Goal: Transaction & Acquisition: Purchase product/service

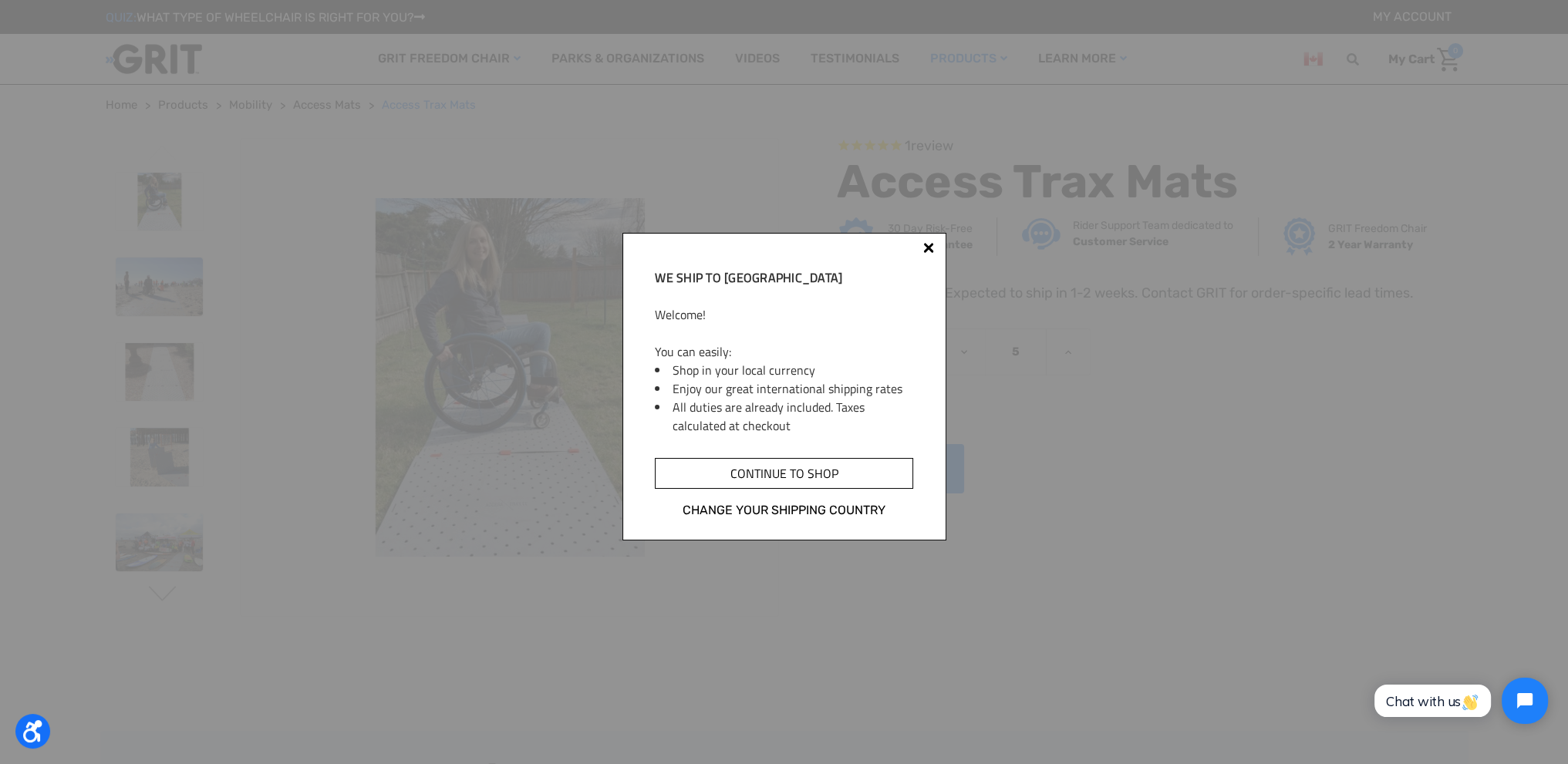
click at [852, 472] on input "Continue to shop" at bounding box center [784, 473] width 258 height 30
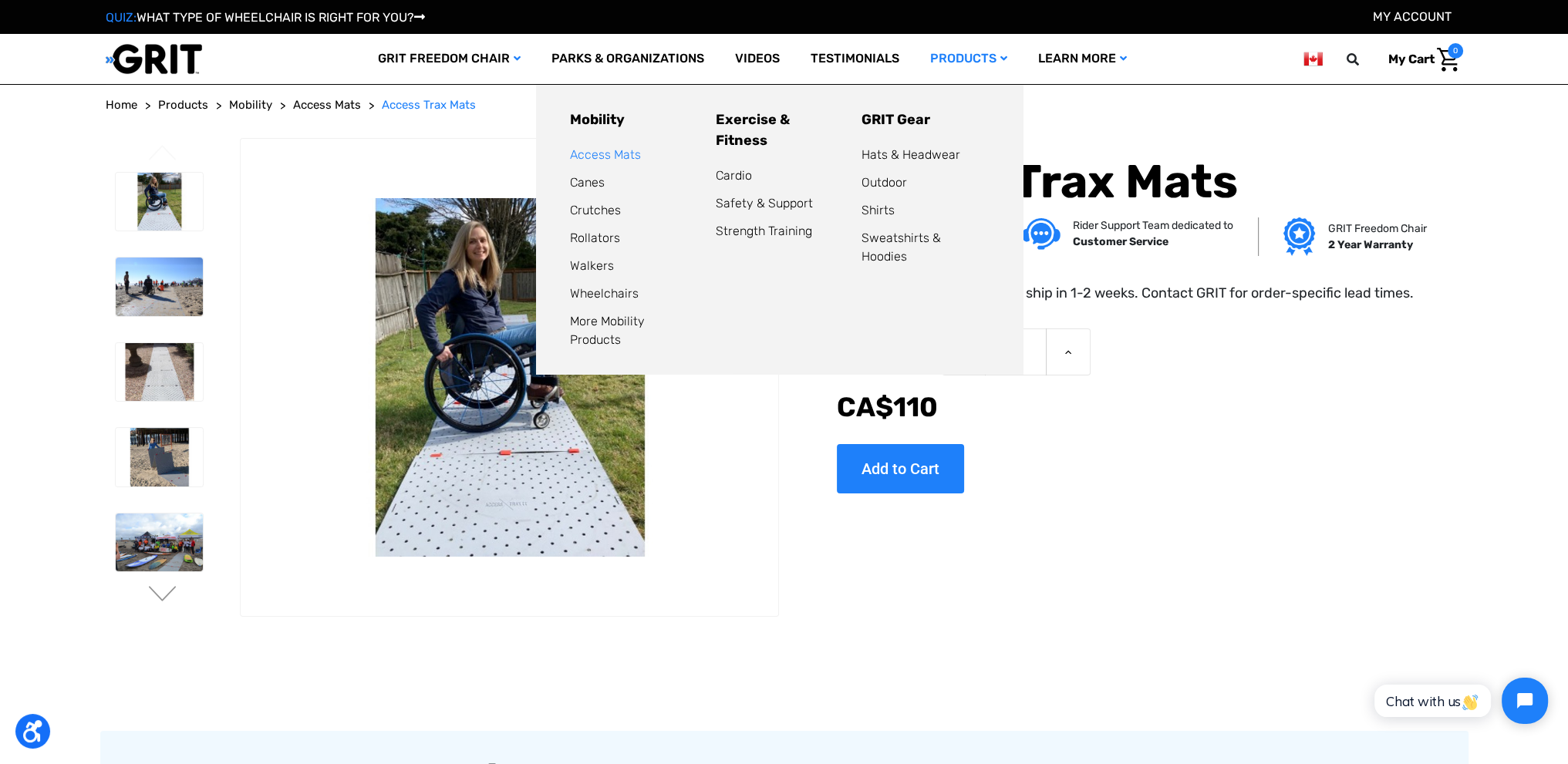
click at [594, 156] on link "Access Mats" at bounding box center [606, 154] width 71 height 15
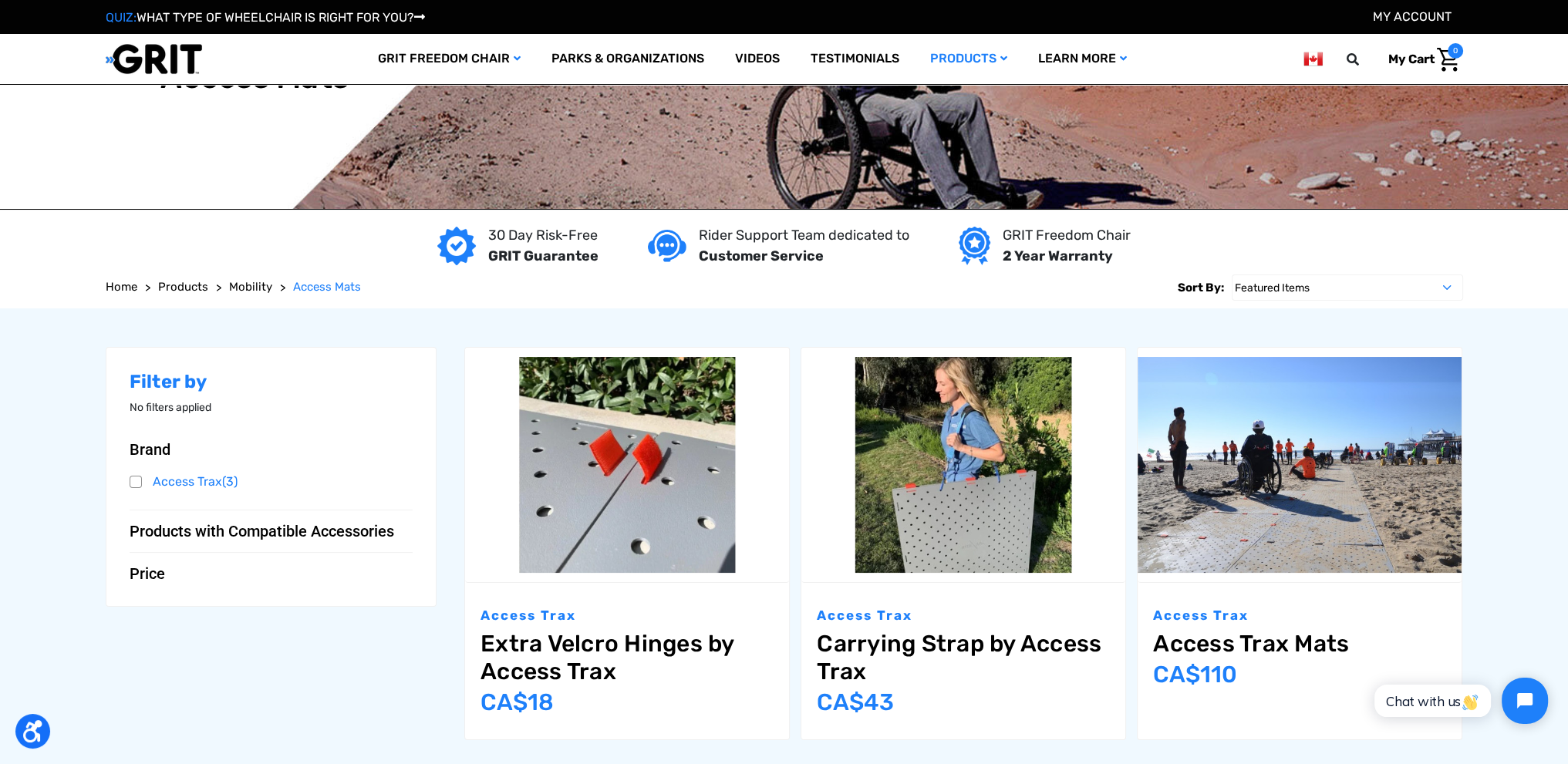
scroll to position [231, 0]
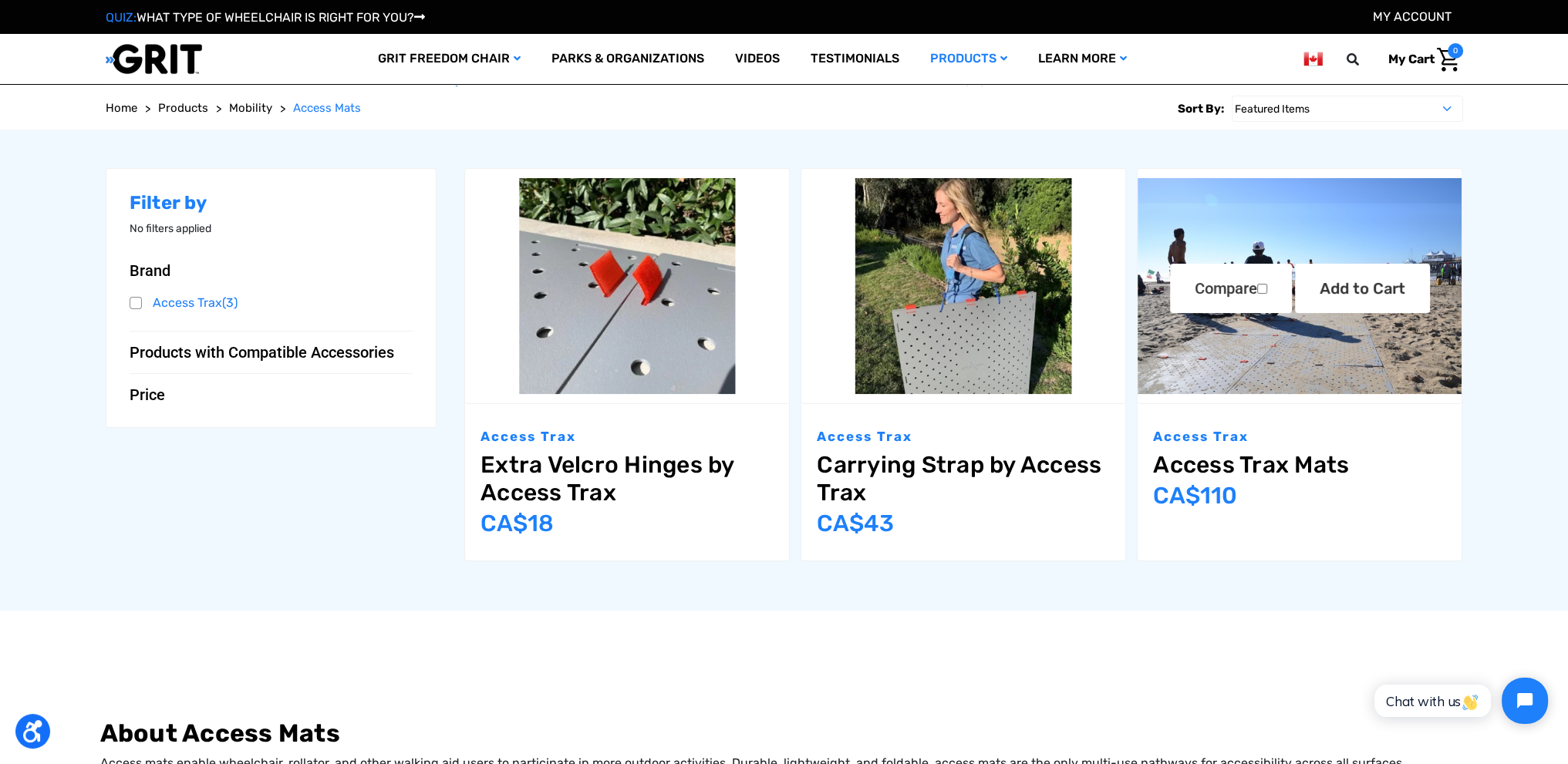
click at [1222, 351] on img "Access Trax Mats,$77.00\a" at bounding box center [1299, 286] width 324 height 216
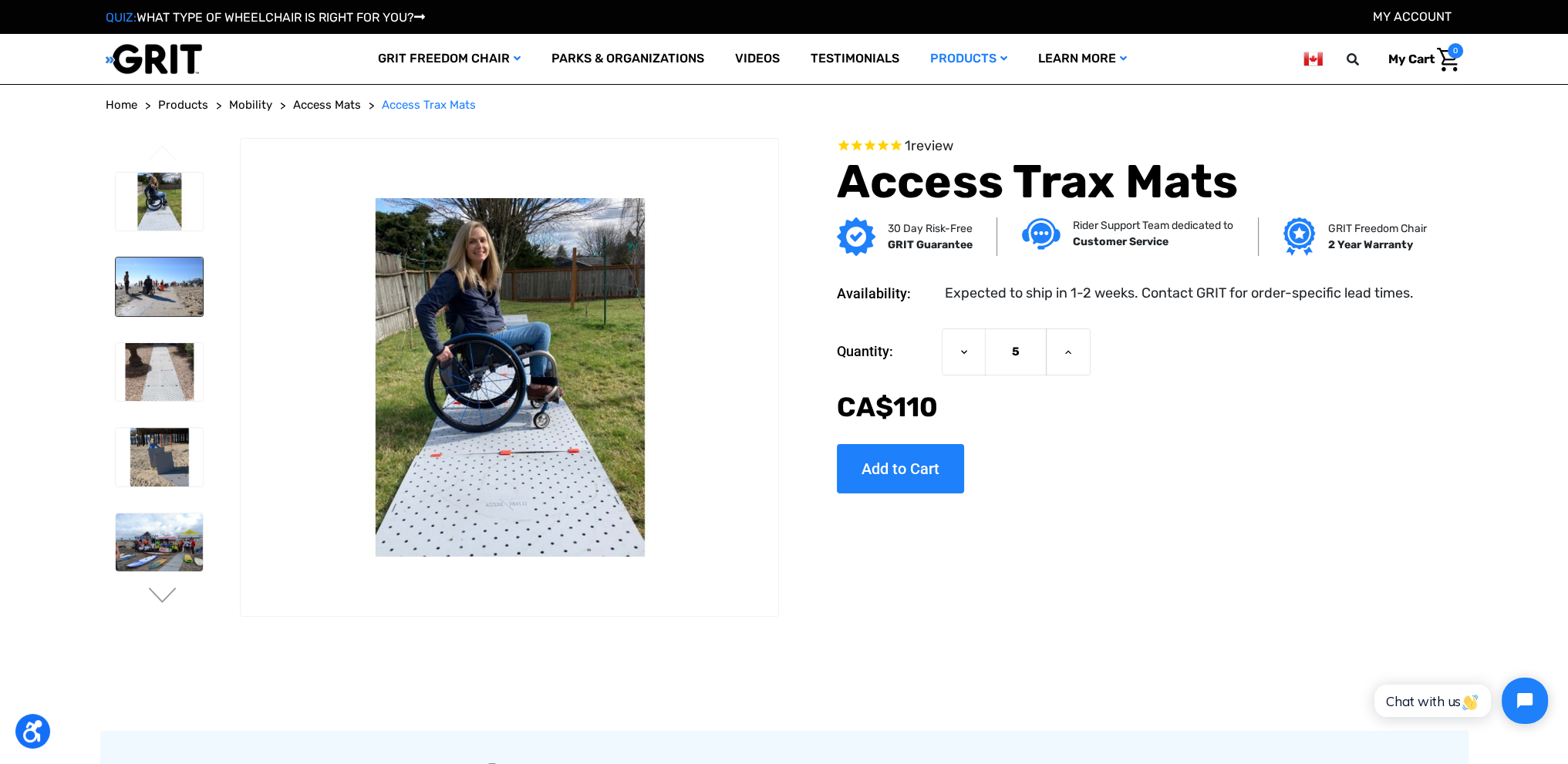
click at [192, 300] on img at bounding box center [159, 286] width 87 height 58
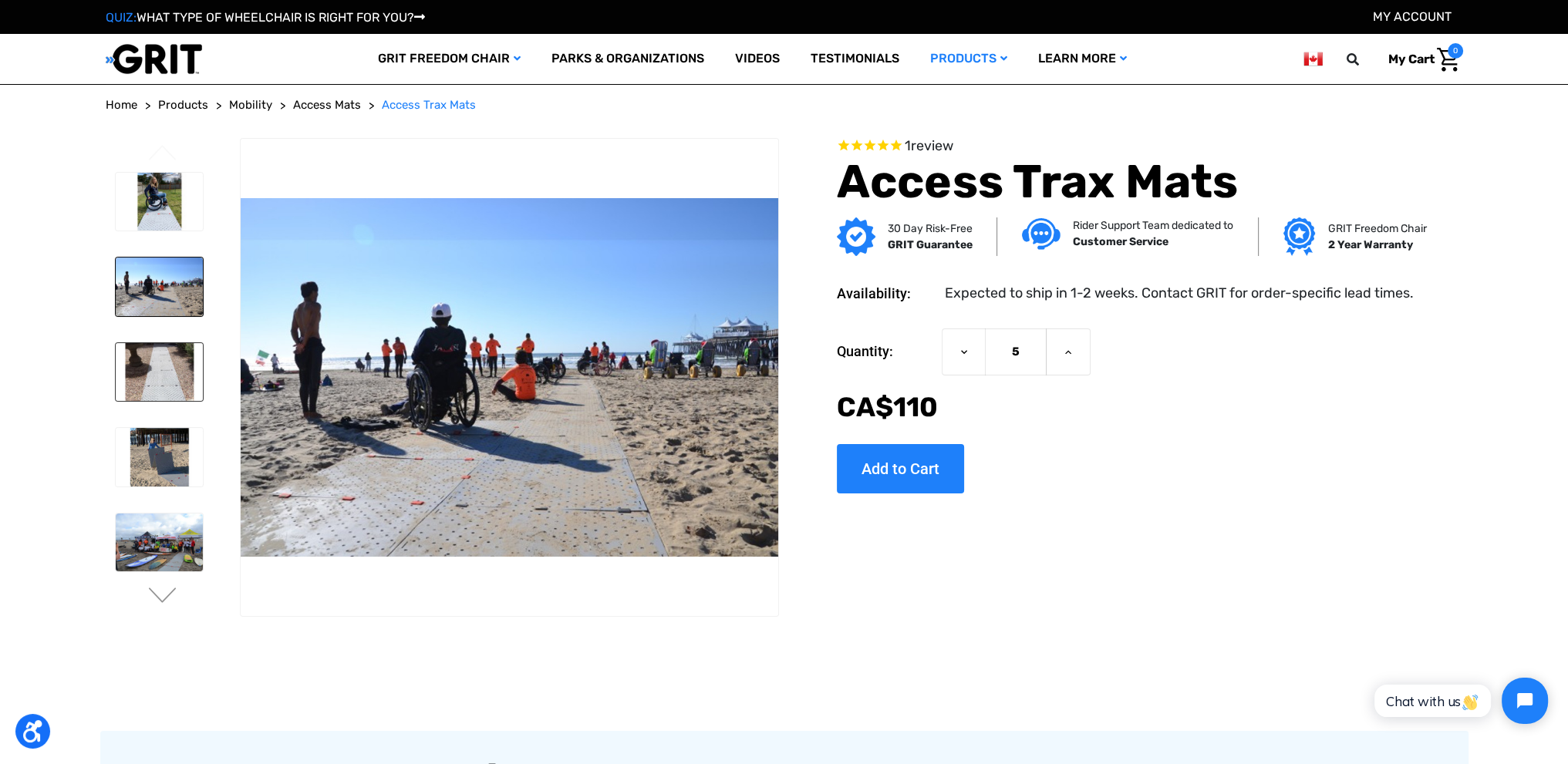
click at [178, 354] on img at bounding box center [159, 372] width 87 height 58
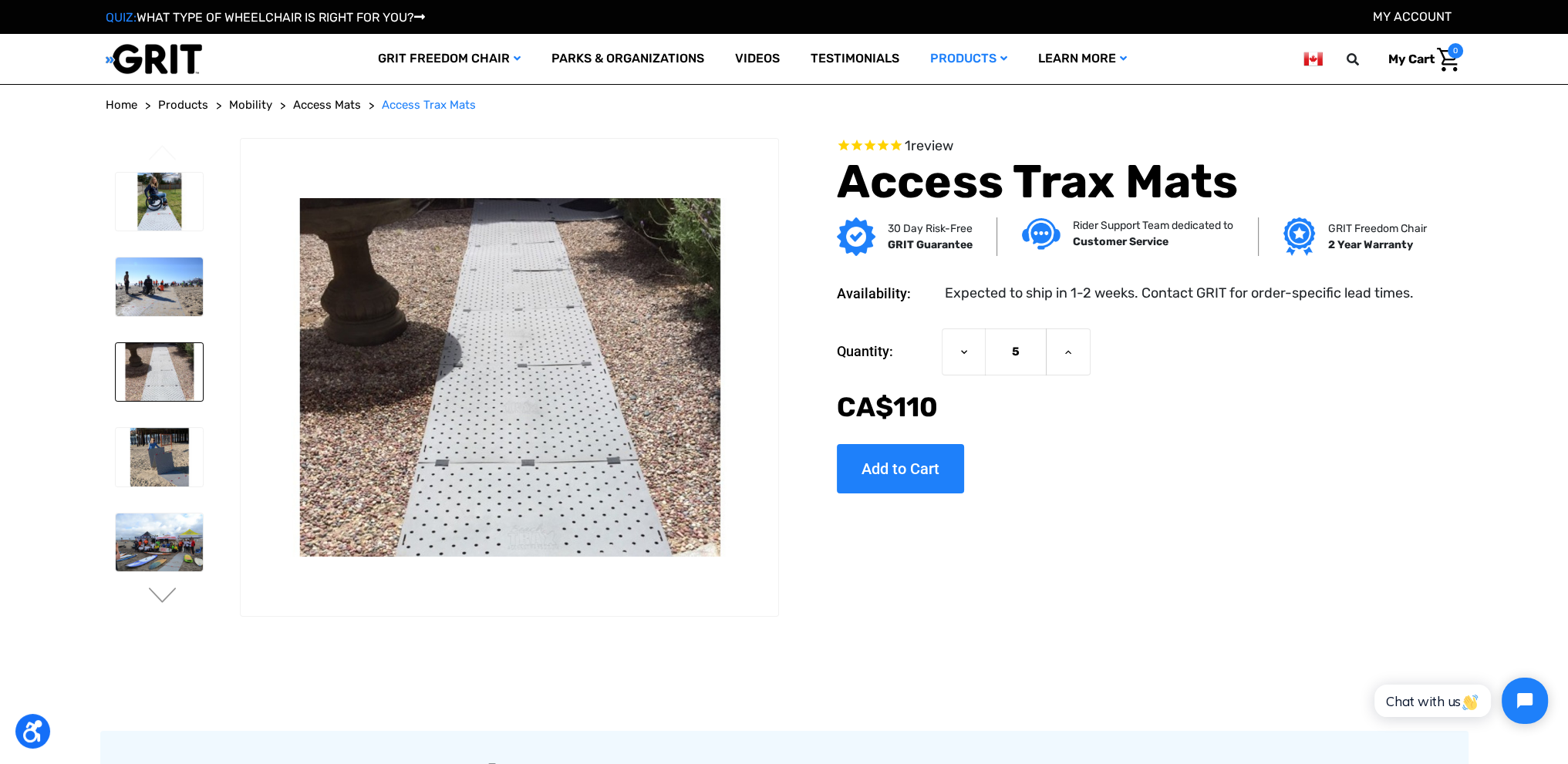
click at [173, 420] on li at bounding box center [158, 457] width 101 height 74
click at [198, 518] on img at bounding box center [159, 542] width 87 height 58
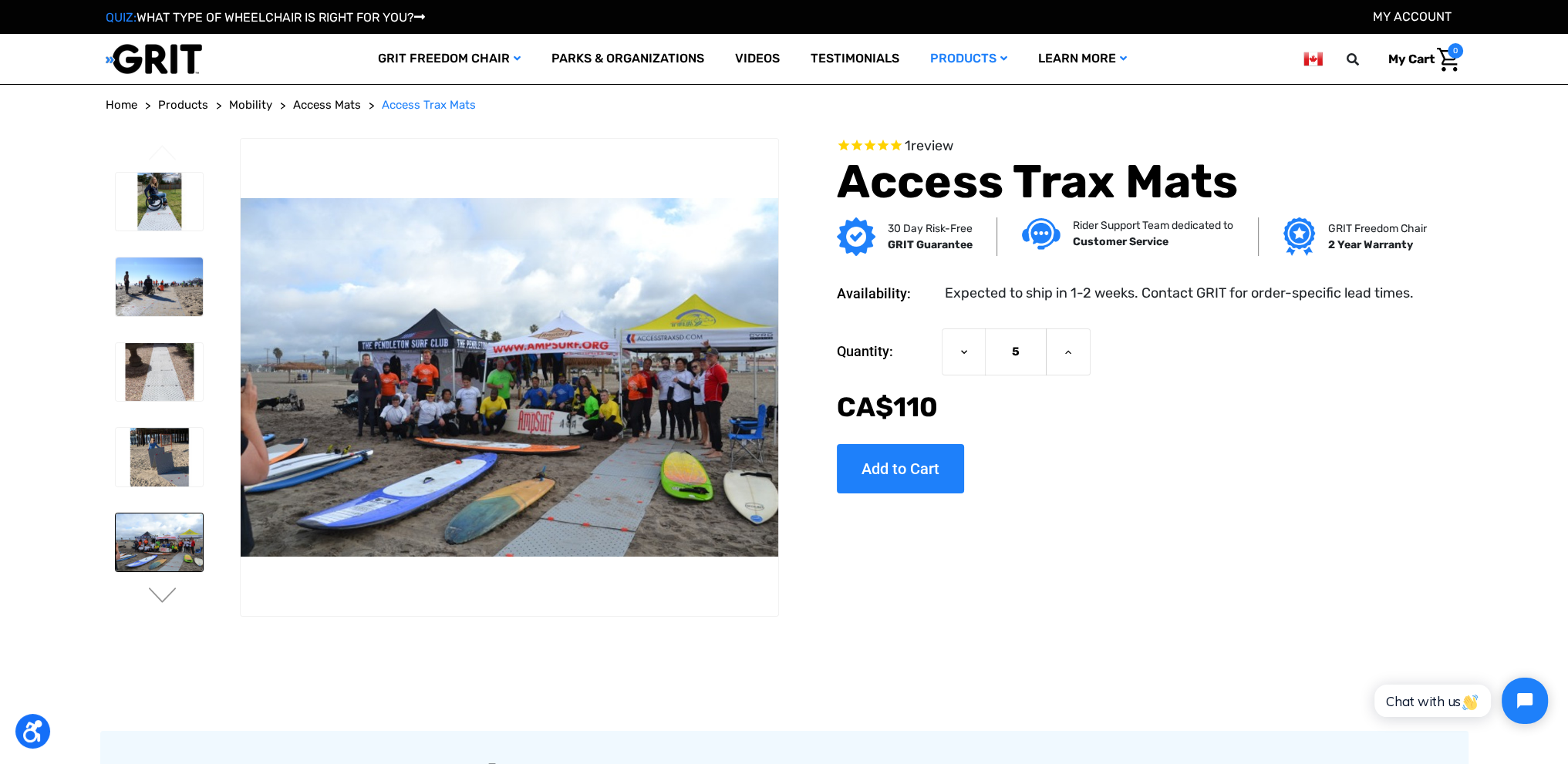
click at [194, 530] on img at bounding box center [159, 542] width 87 height 58
click at [188, 479] on img at bounding box center [159, 457] width 87 height 58
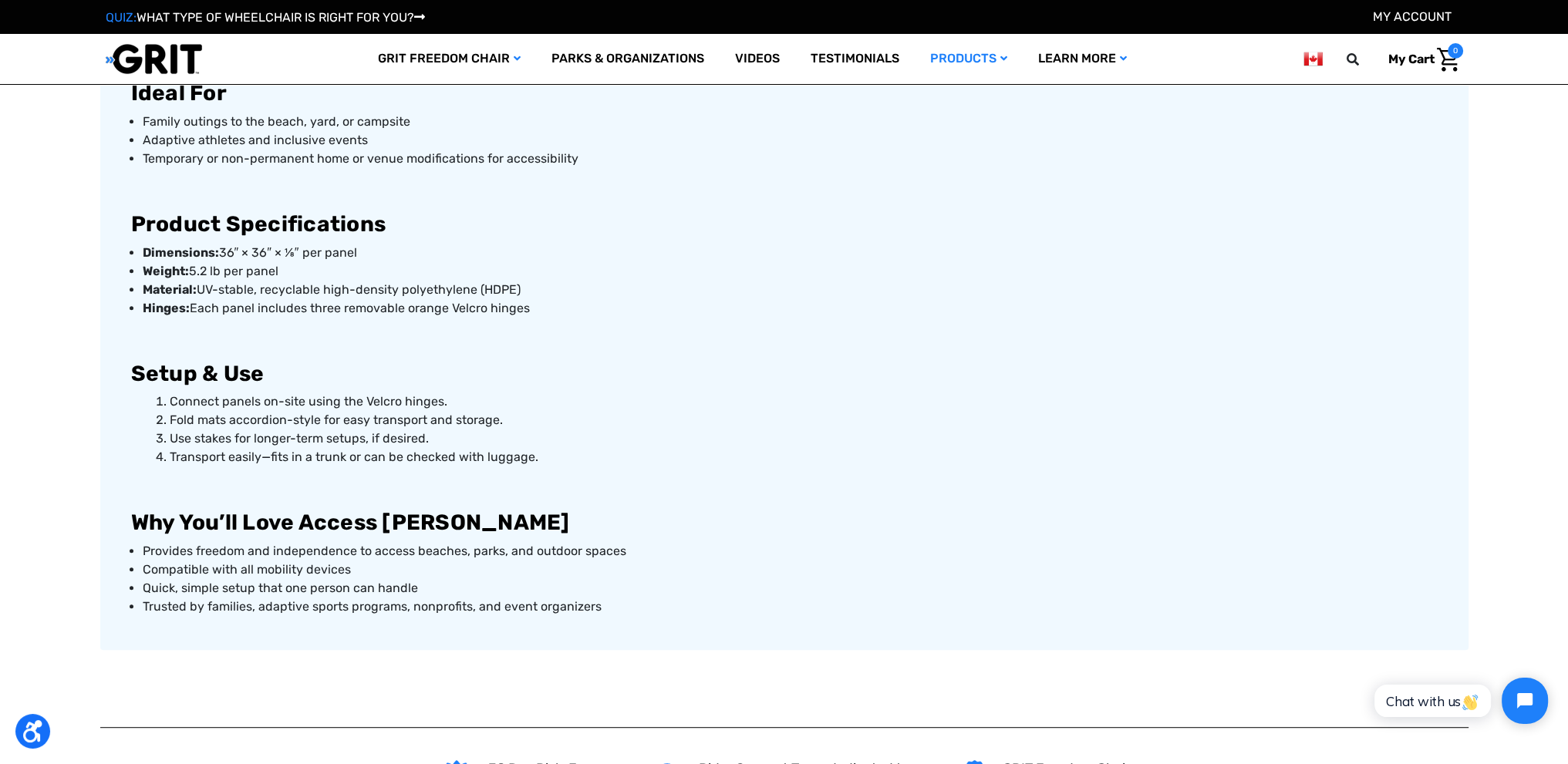
scroll to position [1080, 0]
